Goal: Transaction & Acquisition: Purchase product/service

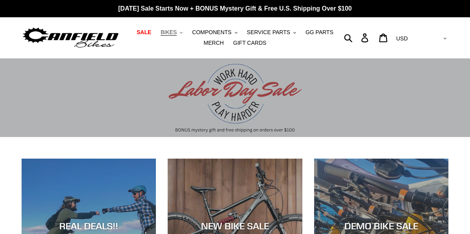
click at [168, 33] on span "BIKES" at bounding box center [168, 32] width 16 height 7
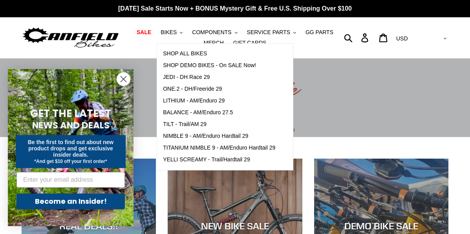
click at [126, 81] on icon "Close dialog" at bounding box center [123, 79] width 5 height 5
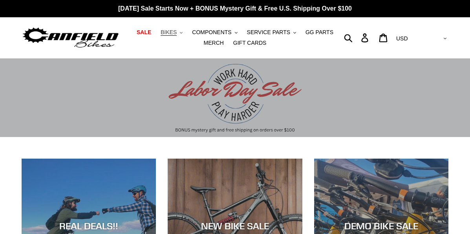
click at [174, 29] on span "BIKES" at bounding box center [168, 32] width 16 height 7
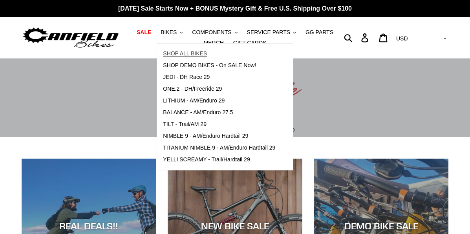
click at [178, 53] on span "SHOP ALL BIKES" at bounding box center [185, 53] width 44 height 7
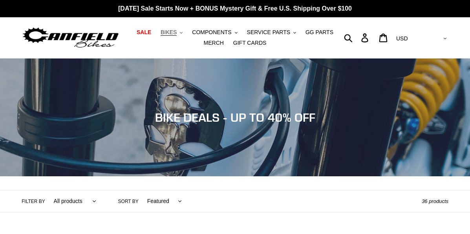
click at [171, 33] on span "BIKES" at bounding box center [168, 32] width 16 height 7
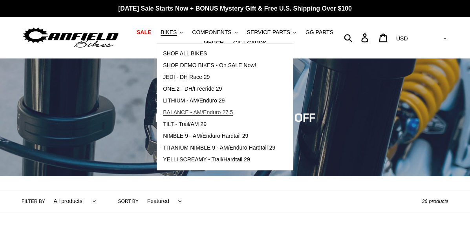
click at [190, 110] on span "BALANCE - AM/Enduro 27.5" at bounding box center [198, 112] width 70 height 7
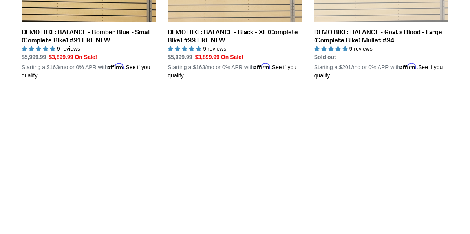
scroll to position [603, 0]
